Goal: Information Seeking & Learning: Understand process/instructions

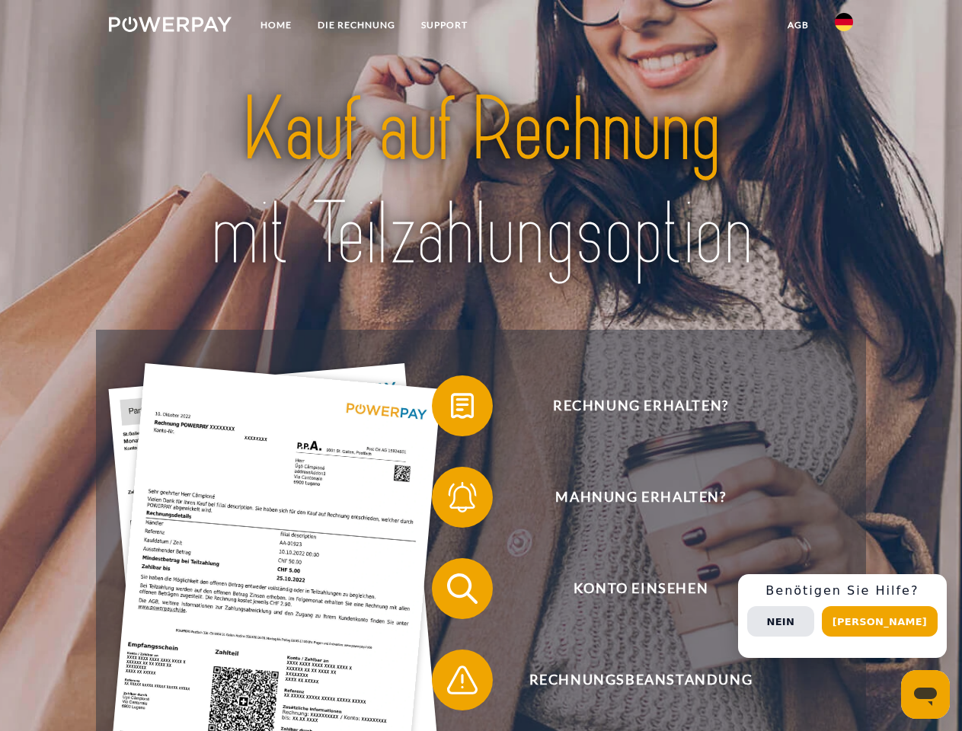
click at [170, 27] on img at bounding box center [170, 24] width 123 height 15
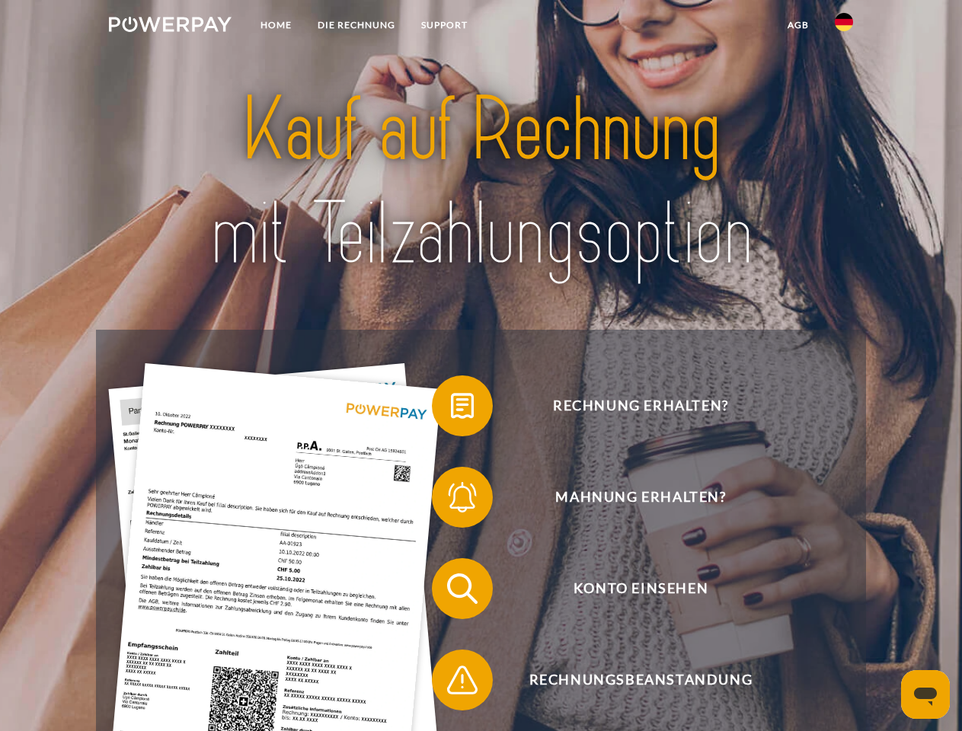
click at [844, 27] on img at bounding box center [844, 22] width 18 height 18
click at [797, 25] on link "agb" at bounding box center [798, 24] width 47 height 27
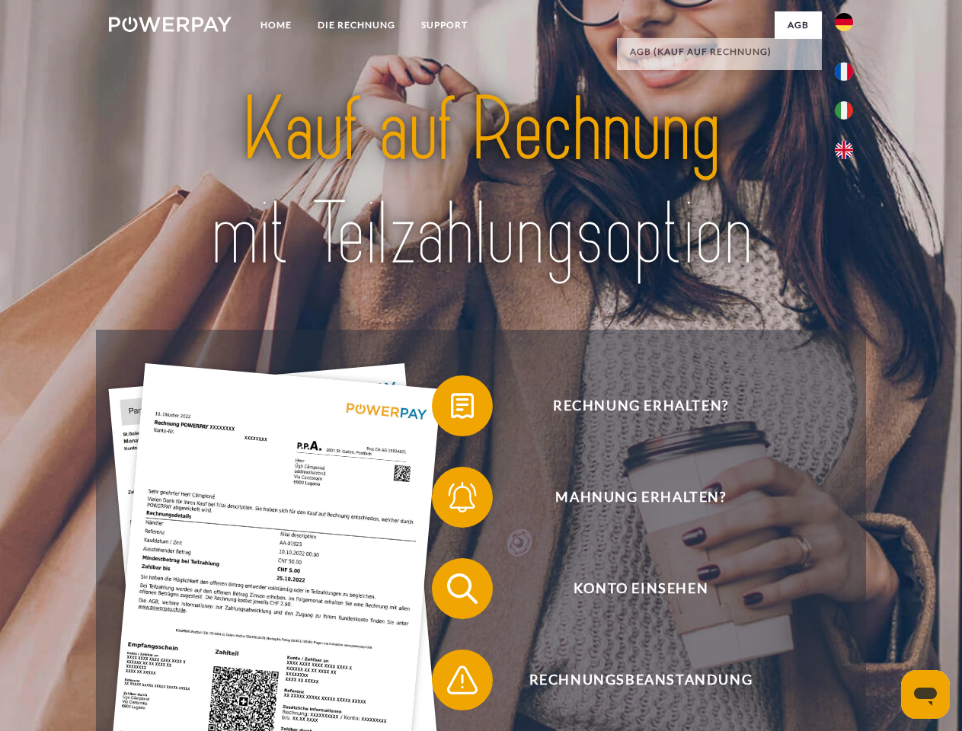
click at [451, 409] on span at bounding box center [439, 406] width 76 height 76
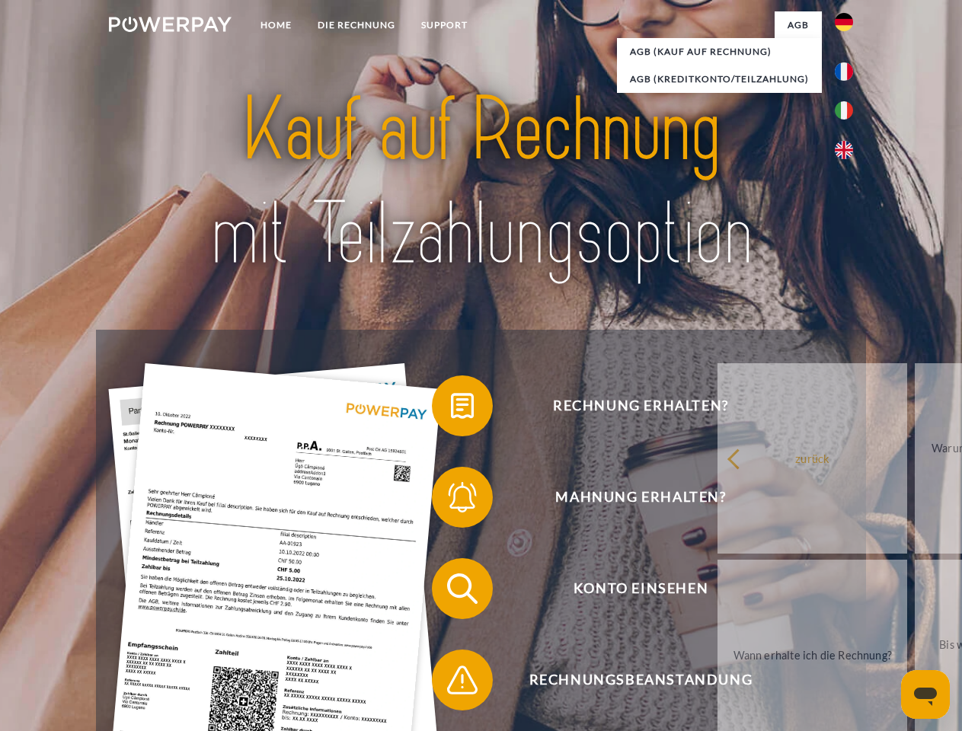
click at [451, 500] on span at bounding box center [439, 497] width 76 height 76
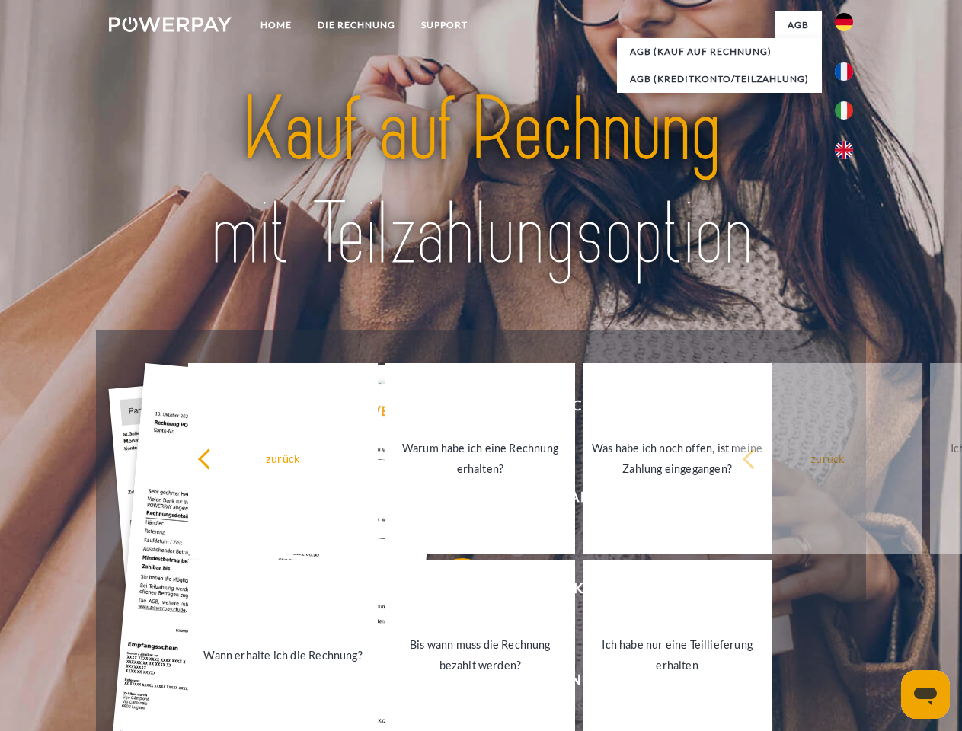
click at [451, 592] on link "Bis wann muss die Rechnung bezahlt werden?" at bounding box center [480, 655] width 190 height 190
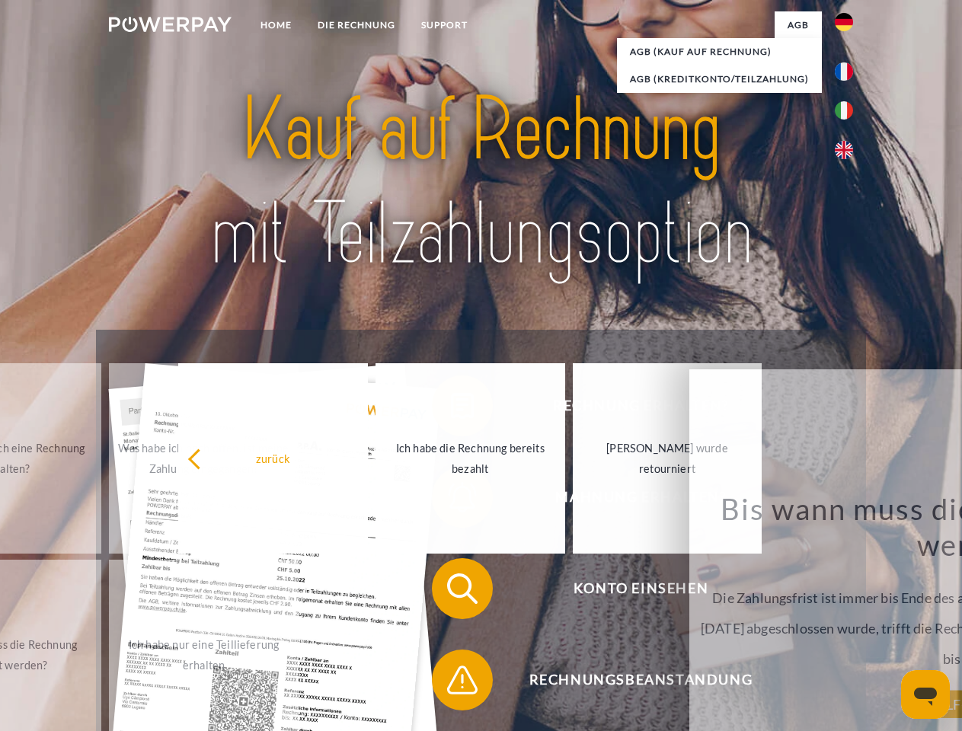
click at [451, 683] on span at bounding box center [439, 680] width 76 height 76
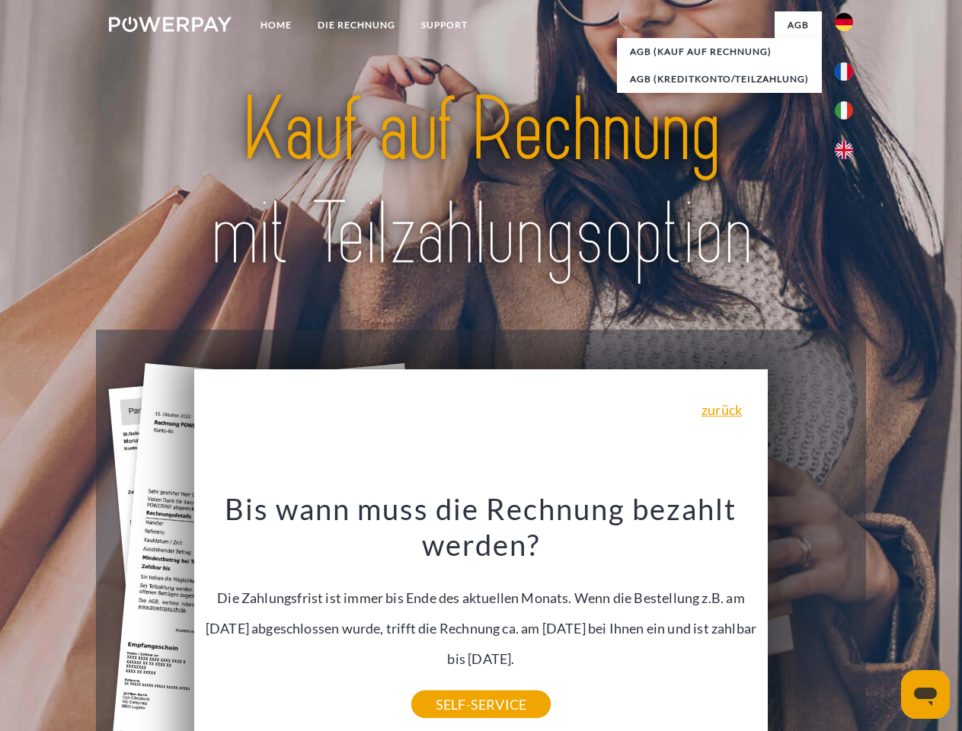
click at [848, 616] on div "Rechnung erhalten? Mahnung erhalten? Konto einsehen" at bounding box center [480, 634] width 769 height 609
click at [810, 619] on span "Konto einsehen" at bounding box center [640, 588] width 373 height 61
click at [885, 622] on header "Home DIE RECHNUNG SUPPORT" at bounding box center [481, 526] width 962 height 1052
